Goal: Submit feedback/report problem

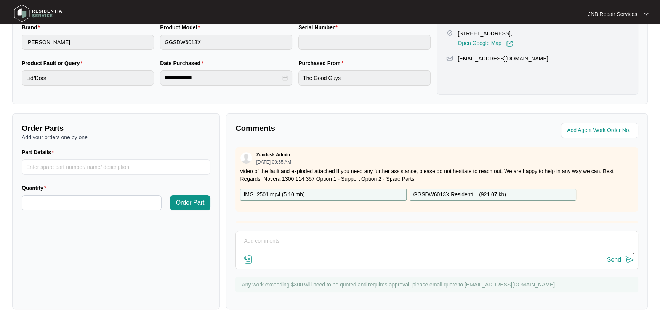
scroll to position [189, 0]
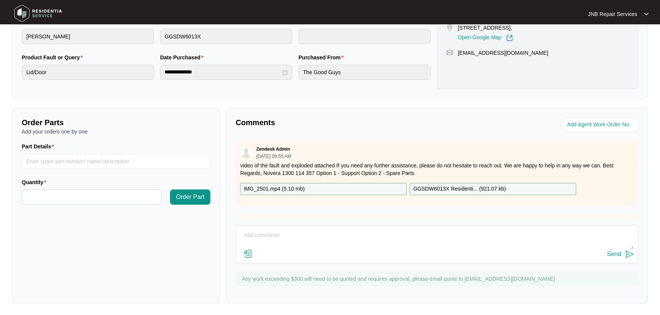
click at [434, 244] on textarea at bounding box center [437, 240] width 394 height 20
click at [348, 241] on textarea at bounding box center [437, 240] width 394 height 20
paste textarea "637546 11/9 bhuwan complain dw door not aligned , also glass light flashing and…"
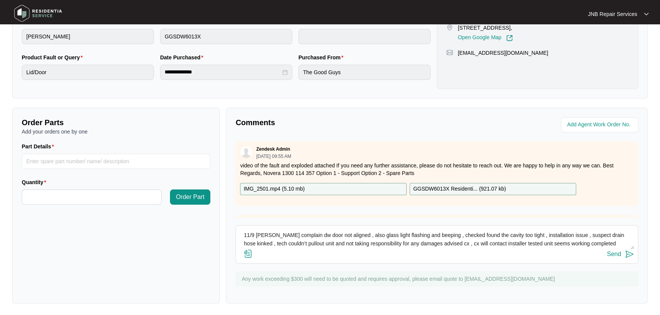
type textarea "637546 11/9 bhuwan complain dw door not aligned , also glass light flashing and…"
click at [615, 255] on div "Send" at bounding box center [614, 254] width 14 height 7
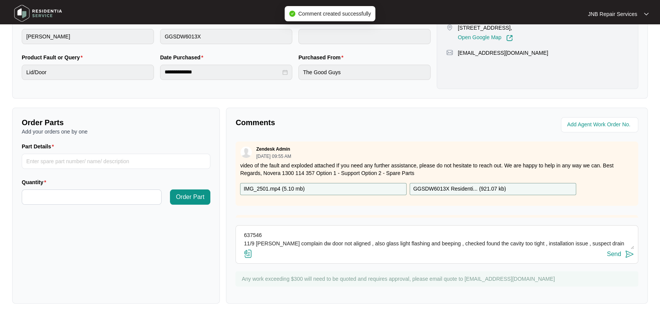
scroll to position [104, 0]
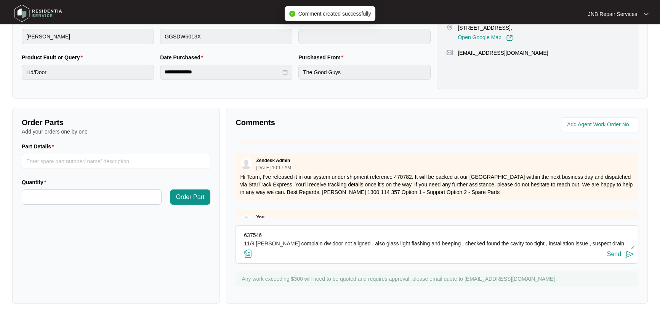
click at [247, 254] on img at bounding box center [247, 253] width 9 height 9
click at [0, 0] on input "file" at bounding box center [0, 0] width 0 height 0
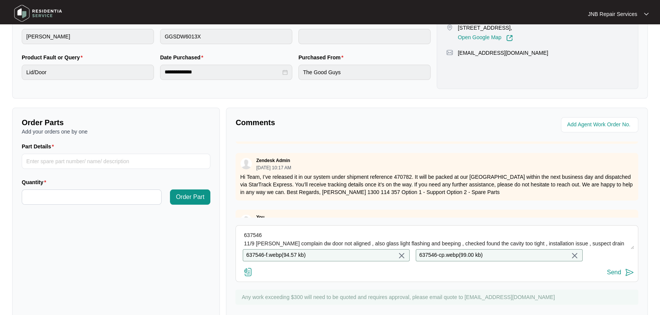
click at [623, 278] on button "Send" at bounding box center [620, 273] width 27 height 10
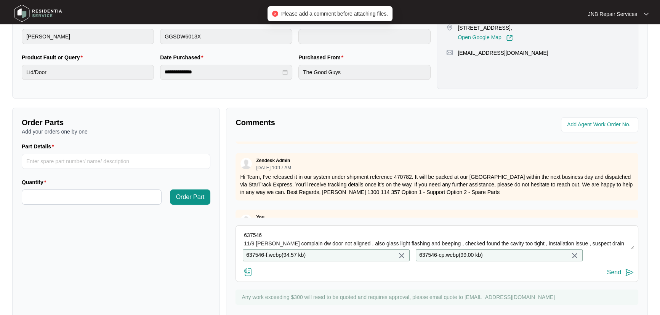
click at [375, 233] on textarea "637546 11/9 bhuwan complain dw door not aligned , also glass light flashing and…" at bounding box center [437, 240] width 394 height 20
click at [471, 236] on textarea "637546 11/9 bhuwan complain dw door not aligned , also glass light flashing and…" at bounding box center [437, 240] width 394 height 20
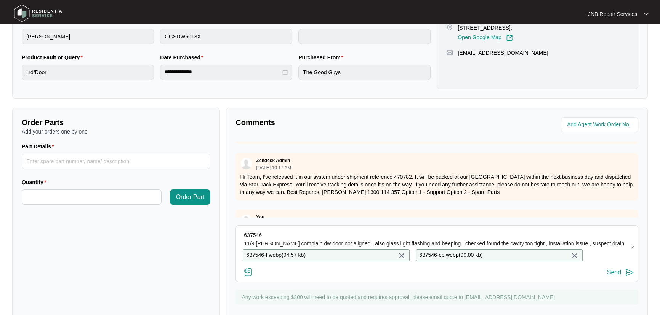
click at [433, 236] on textarea "637546 11/9 bhuwan complain dw door not aligned , also glass light flashing and…" at bounding box center [437, 240] width 394 height 20
click at [623, 276] on button "Send" at bounding box center [620, 273] width 27 height 10
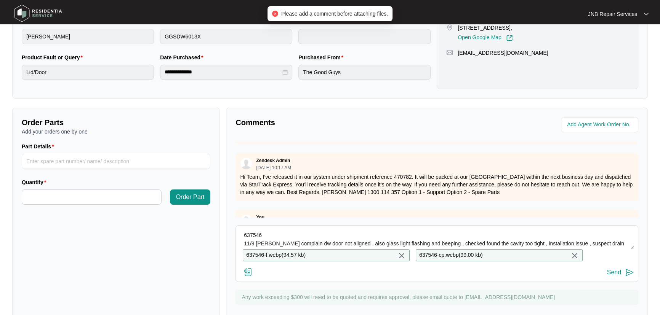
click at [306, 234] on textarea "637546 11/9 bhuwan complain dw door not aligned , also glass light flashing and…" at bounding box center [437, 240] width 394 height 20
type textarea "h"
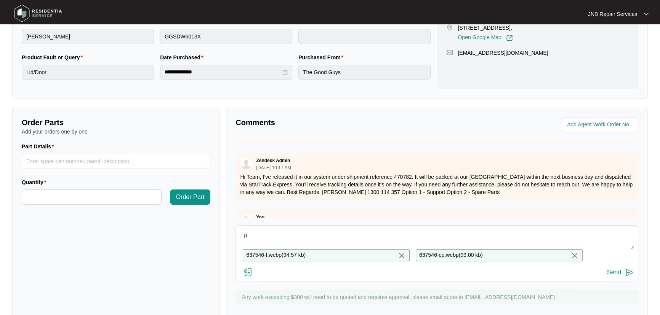
type textarea "p"
click at [622, 278] on button "Send" at bounding box center [620, 273] width 27 height 10
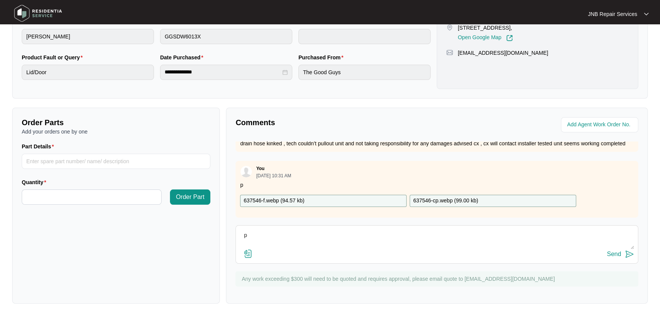
scroll to position [248, 0]
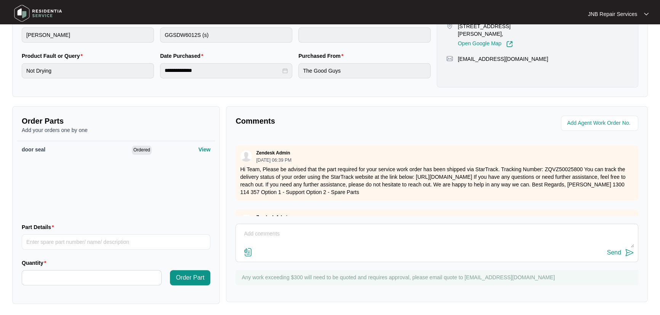
scroll to position [69, 0]
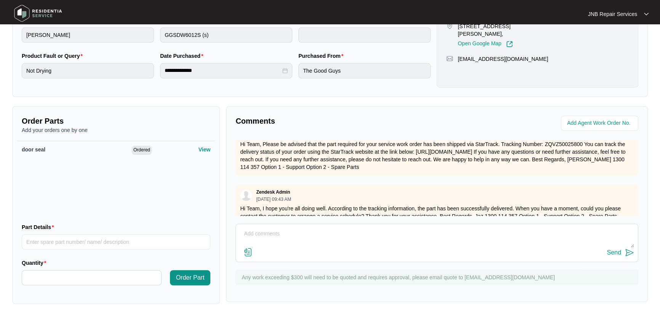
click at [361, 230] on textarea at bounding box center [437, 238] width 394 height 20
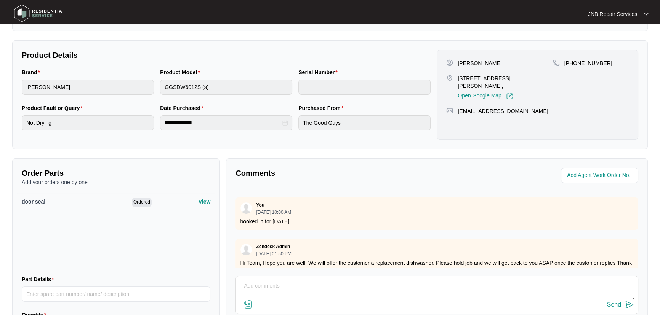
scroll to position [173, 0]
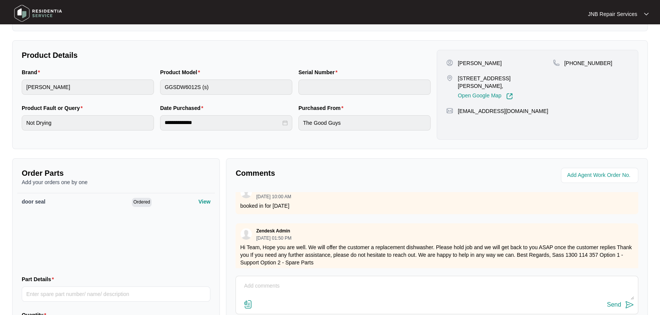
click at [320, 288] on textarea at bounding box center [437, 290] width 394 height 20
paste textarea "631953 [DATE] [PERSON_NAME] As per customer dishwasher leaking water, assessed.…"
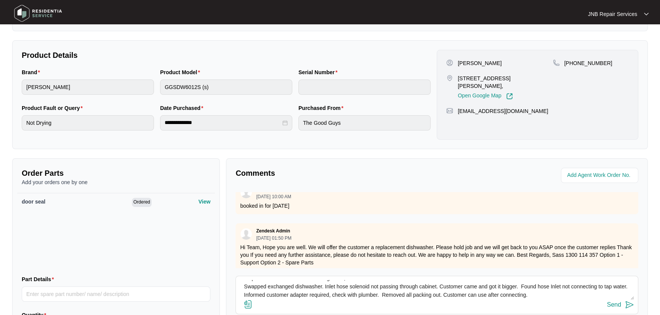
scroll to position [25, 0]
type textarea "631953 [DATE] [PERSON_NAME] As per customer dishwasher leaking water, assessed.…"
click at [250, 305] on img at bounding box center [247, 304] width 9 height 9
click at [0, 0] on input "file" at bounding box center [0, 0] width 0 height 0
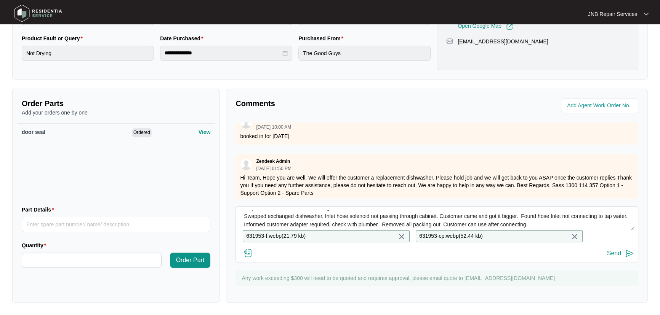
scroll to position [212, 0]
click at [624, 254] on button "Send" at bounding box center [620, 254] width 27 height 10
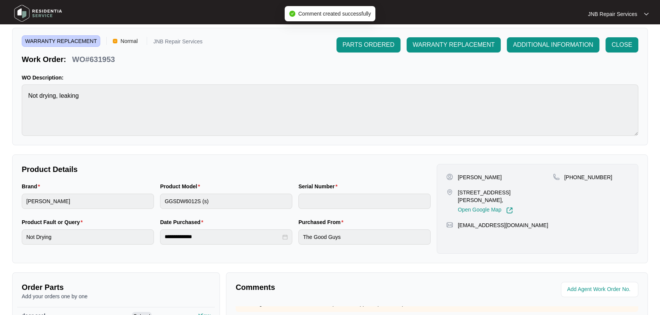
scroll to position [0, 0]
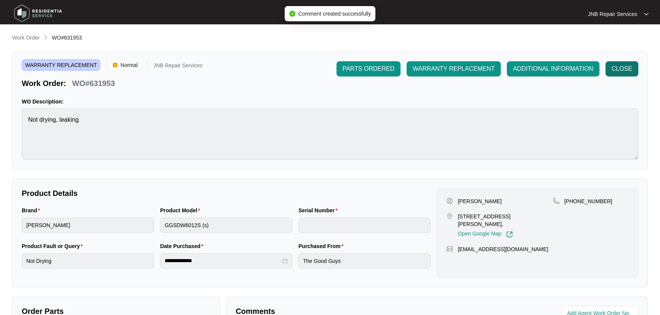
click at [623, 69] on span "CLOSE" at bounding box center [621, 68] width 21 height 9
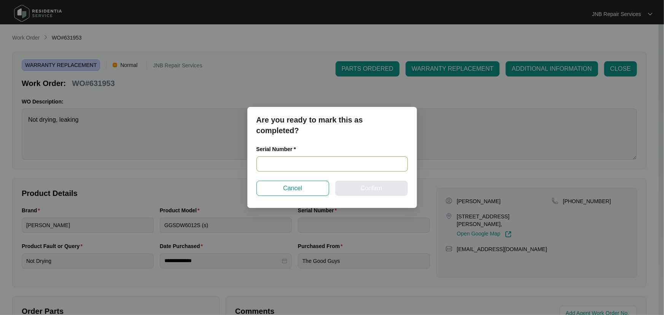
drag, startPoint x: 307, startPoint y: 166, endPoint x: 359, endPoint y: 188, distance: 56.7
click at [307, 166] on input "text" at bounding box center [333, 164] width 152 height 15
paste input "23070653020300029"
type input "23070653020300029"
click at [371, 192] on span "Confirm" at bounding box center [371, 188] width 21 height 9
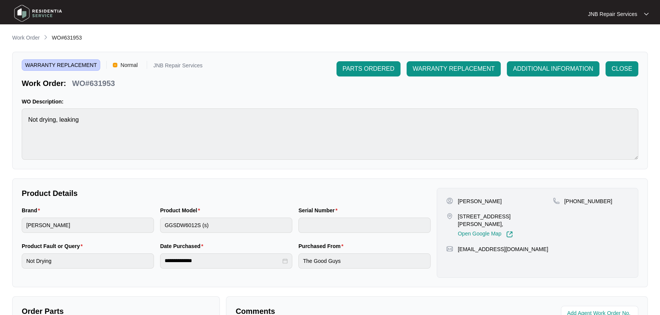
type input "23070653020300029"
